Goal: Transaction & Acquisition: Book appointment/travel/reservation

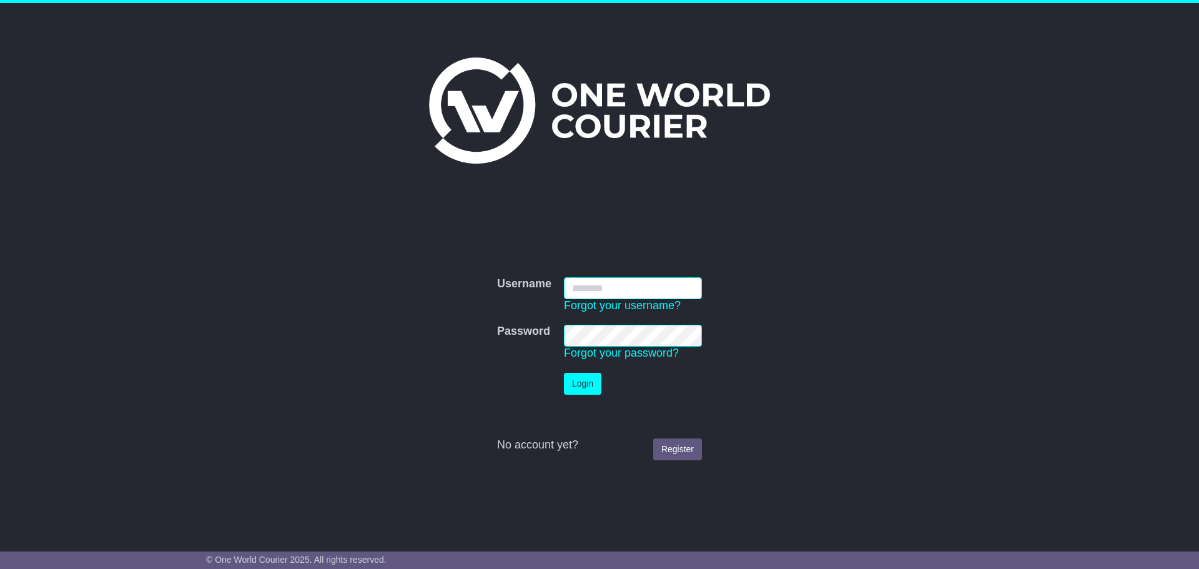
type input "**********"
click at [578, 380] on button "Login" at bounding box center [582, 384] width 37 height 22
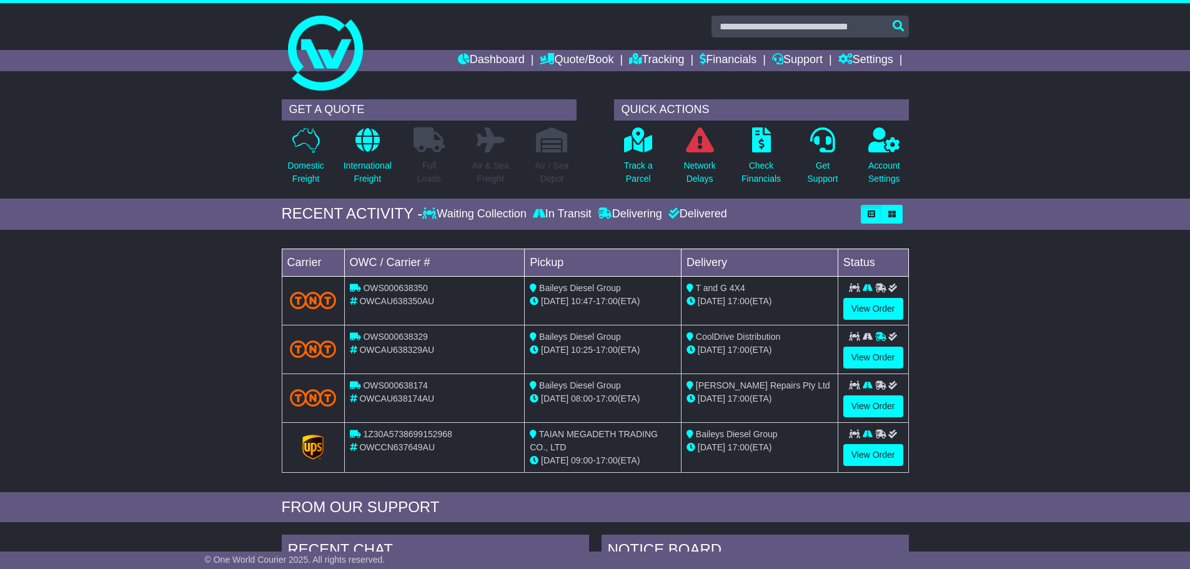
drag, startPoint x: 219, startPoint y: 234, endPoint x: 940, endPoint y: 450, distance: 752.5
click at [940, 450] on div "Loading... No bookings found Carrier OWC / Carrier # Pickup Delivery Status OWS…" at bounding box center [595, 364] width 1190 height 256
drag, startPoint x: 940, startPoint y: 450, endPoint x: 289, endPoint y: 244, distance: 682.7
click at [289, 244] on div "Loading... No bookings found Carrier OWC / Carrier # Pickup Delivery Status OWS…" at bounding box center [595, 364] width 1190 height 256
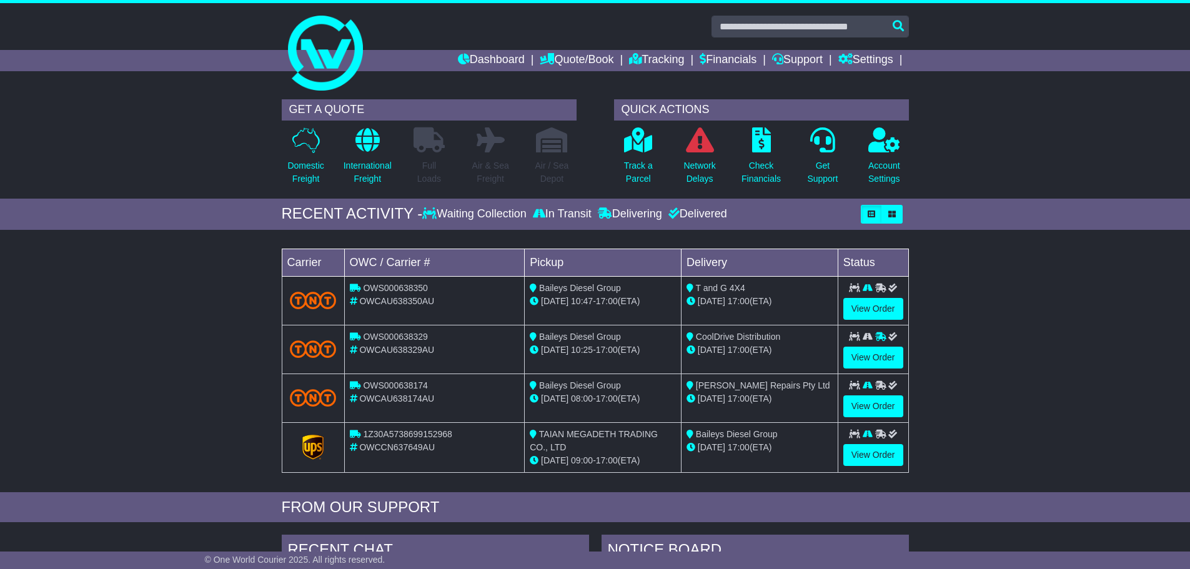
click at [289, 244] on div "Loading... No bookings found Carrier OWC / Carrier # Pickup Delivery Status OWS…" at bounding box center [595, 364] width 640 height 256
drag, startPoint x: 277, startPoint y: 240, endPoint x: 959, endPoint y: 465, distance: 718.9
click at [959, 465] on div "Loading... No bookings found Carrier OWC / Carrier # Pickup Delivery Status OWS…" at bounding box center [595, 364] width 1190 height 256
drag, startPoint x: 959, startPoint y: 465, endPoint x: 241, endPoint y: 280, distance: 741.7
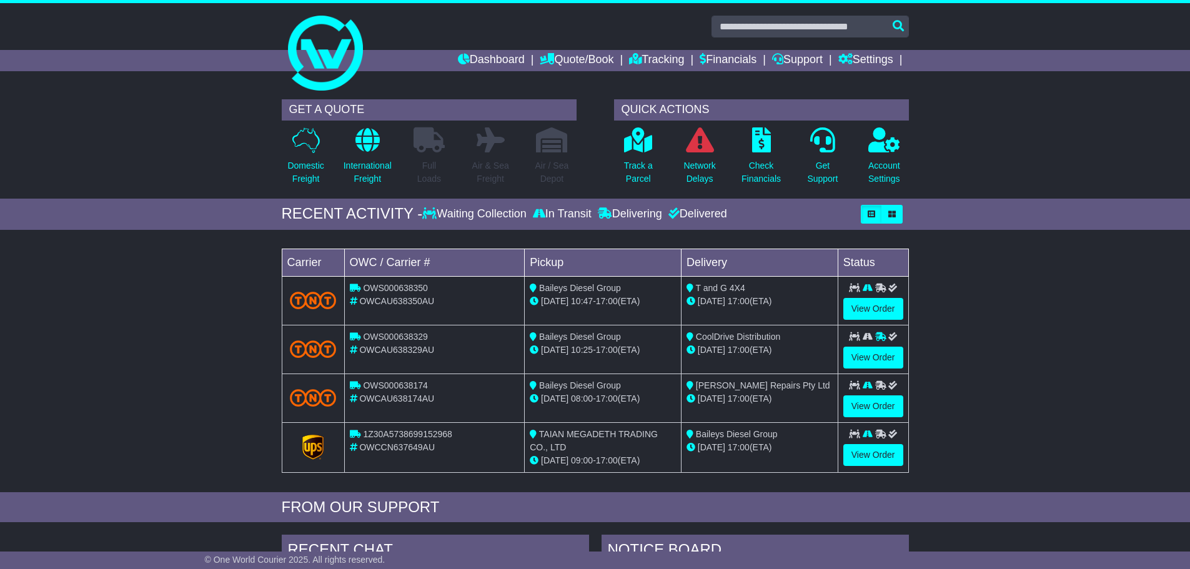
click at [241, 280] on div "Loading... No bookings found Carrier OWC / Carrier # Pickup Delivery Status OWS…" at bounding box center [595, 364] width 1190 height 256
